Goal: Find specific page/section

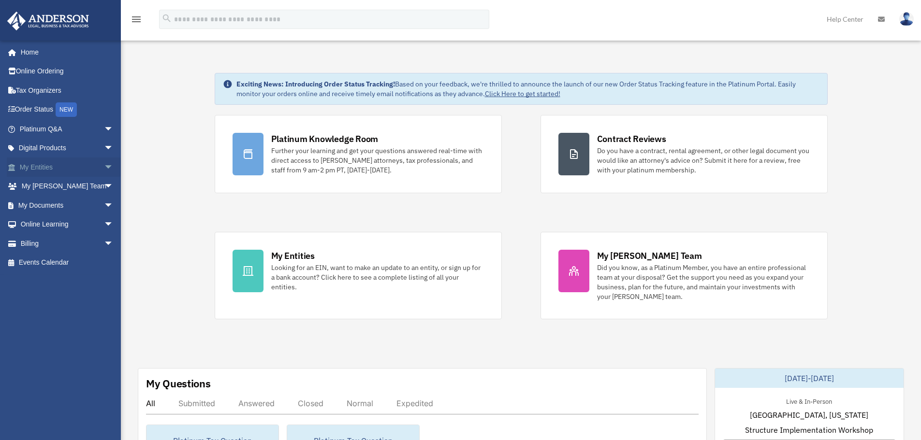
click at [106, 166] on span "arrow_drop_down" at bounding box center [113, 168] width 19 height 20
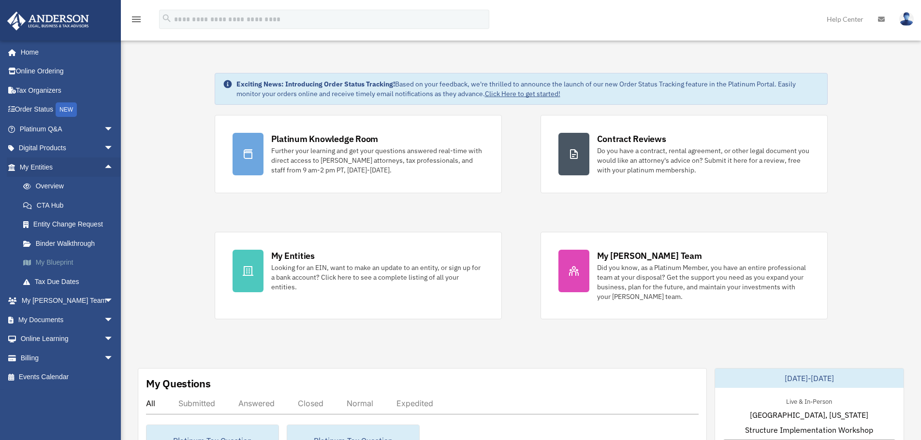
click at [65, 264] on link "My Blueprint" at bounding box center [71, 262] width 115 height 19
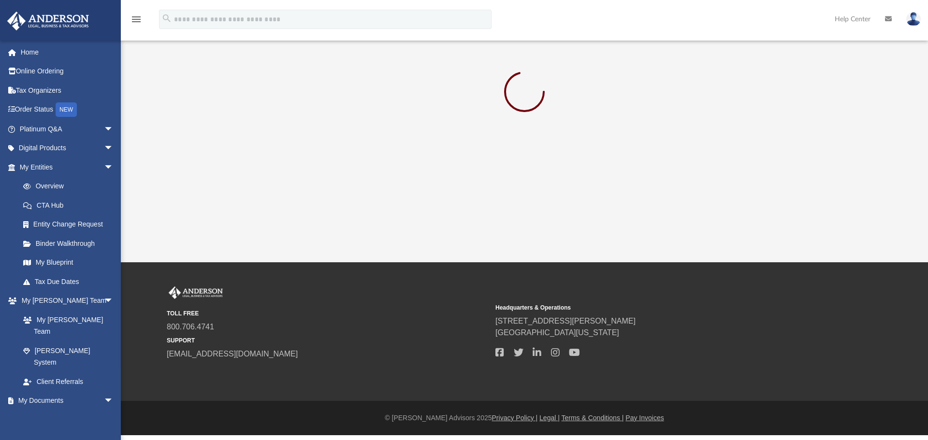
click at [65, 264] on link "My Blueprint" at bounding box center [69, 262] width 110 height 19
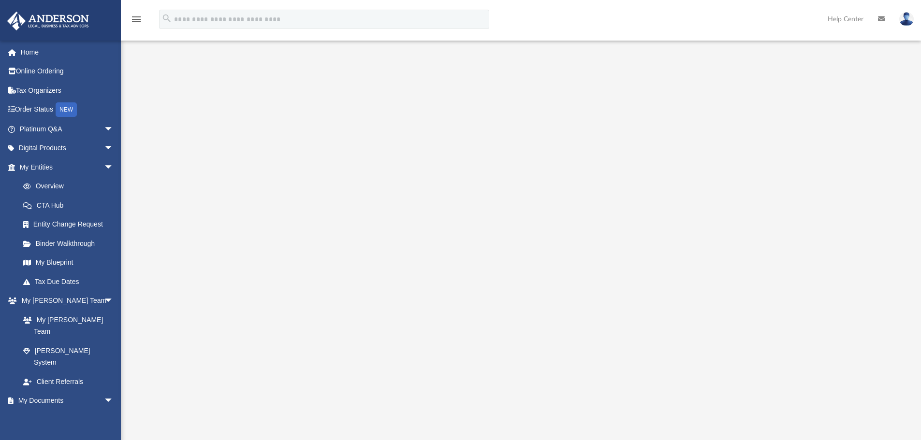
click at [895, 102] on div at bounding box center [521, 260] width 800 height 387
click at [845, 361] on div at bounding box center [521, 260] width 720 height 387
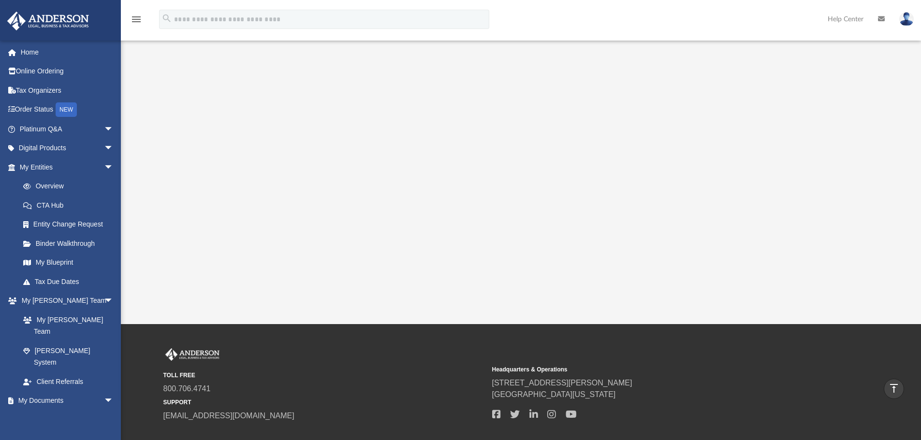
scroll to position [48, 0]
